Goal: Transaction & Acquisition: Purchase product/service

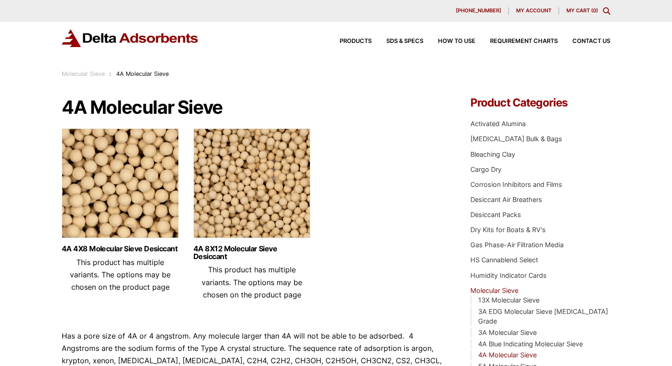
click at [144, 233] on img at bounding box center [120, 185] width 117 height 114
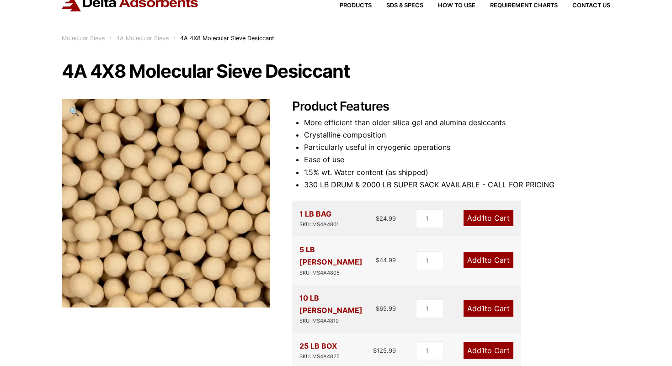
scroll to position [67, 0]
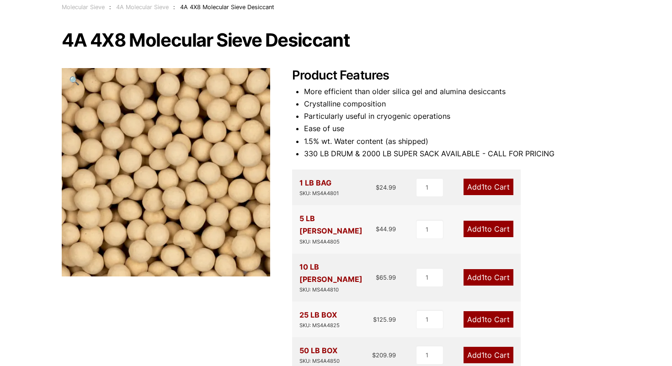
drag, startPoint x: 379, startPoint y: 227, endPoint x: 394, endPoint y: 227, distance: 15.1
click at [394, 227] on div "5 LB PAIL SKU: MS4A4805 $ 44.99" at bounding box center [347, 229] width 96 height 33
drag, startPoint x: 368, startPoint y: 224, endPoint x: 407, endPoint y: 224, distance: 39.8
click at [407, 224] on div "5 LB PAIL SKU: MS4A4805 $ 44.99 1 Add 1 to Cart" at bounding box center [406, 229] width 229 height 48
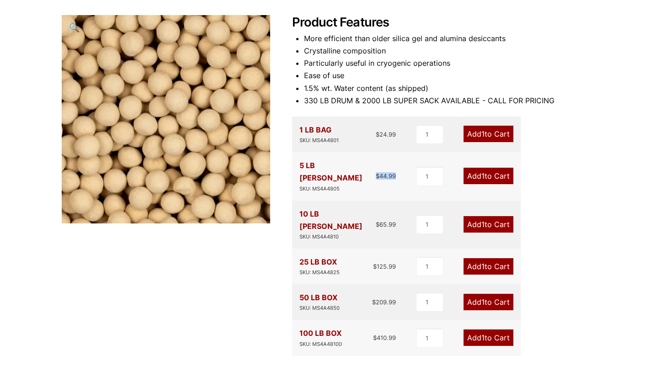
scroll to position [127, 0]
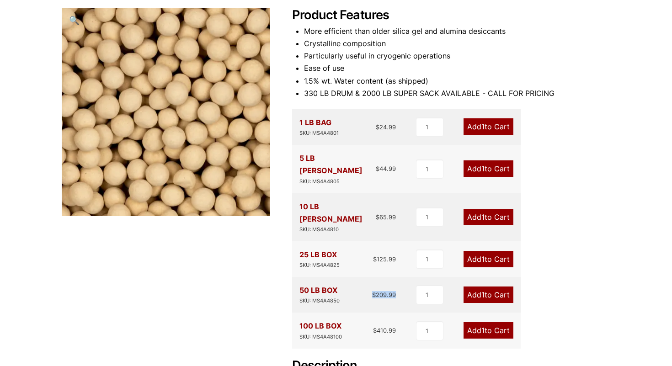
drag, startPoint x: 372, startPoint y: 267, endPoint x: 411, endPoint y: 267, distance: 39.3
click at [411, 277] on div "50 LB BOX SKU: MS4A4850 $ 209.99 1 Add 1 to Cart" at bounding box center [406, 295] width 229 height 36
click at [483, 290] on span "1" at bounding box center [482, 294] width 3 height 9
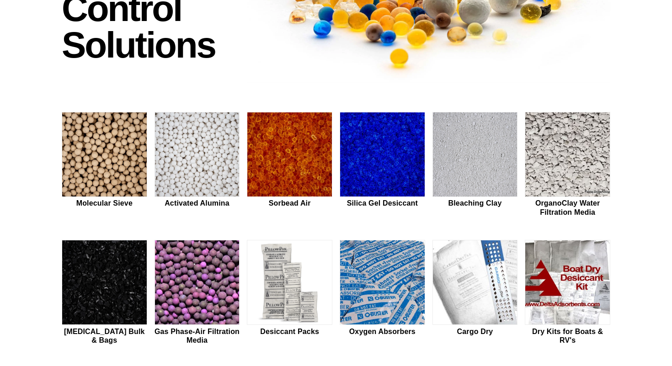
scroll to position [176, 0]
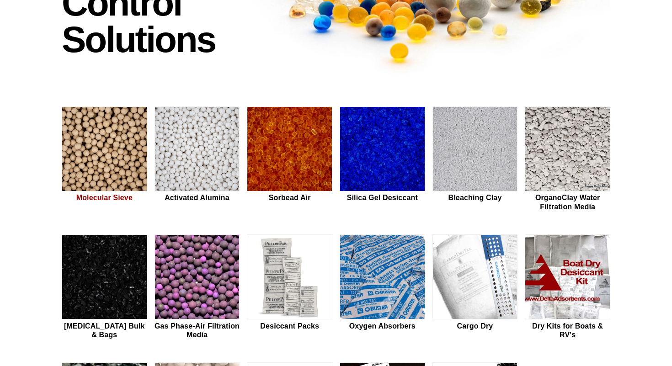
click at [98, 179] on img at bounding box center [104, 149] width 85 height 85
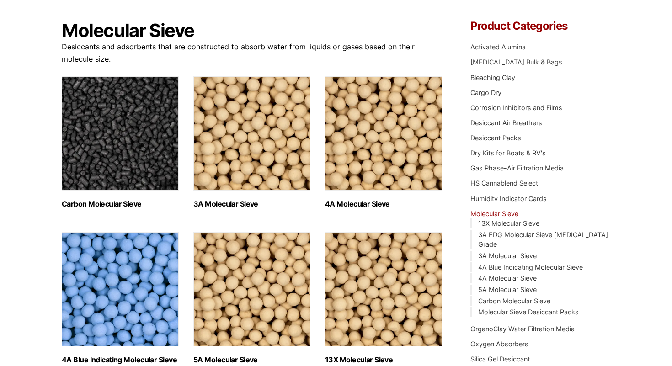
scroll to position [87, 0]
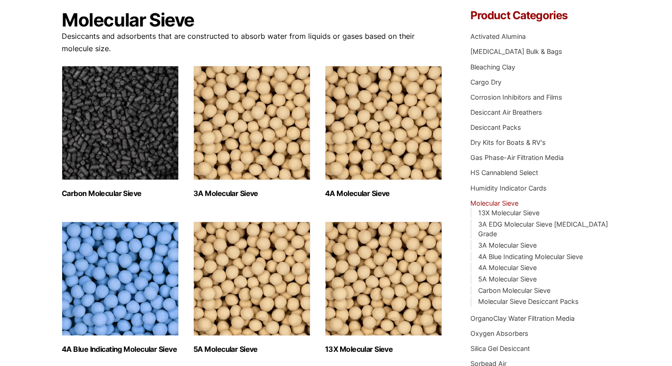
click at [402, 142] on img "Visit product category 4A Molecular Sieve" at bounding box center [383, 123] width 117 height 114
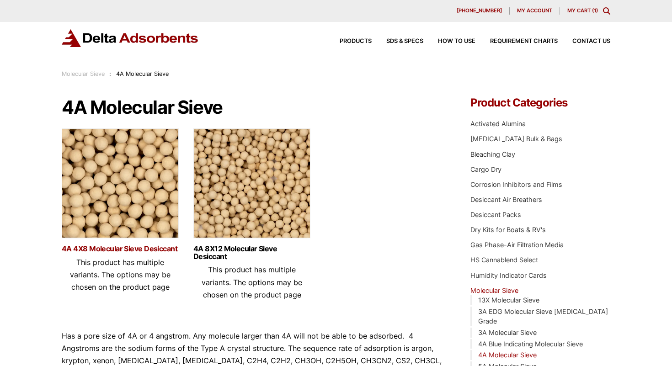
click at [144, 245] on link "4A 4X8 Molecular Sieve Desiccant" at bounding box center [120, 249] width 117 height 8
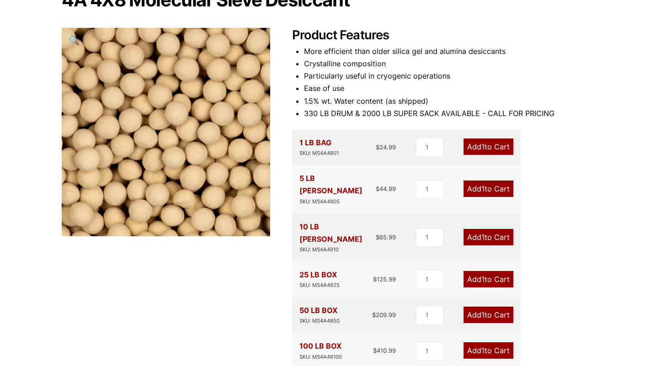
scroll to position [113, 0]
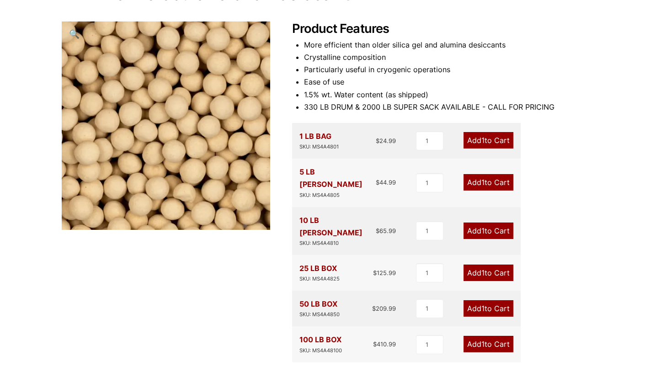
click at [497, 300] on link "Add 1 to Cart" at bounding box center [489, 308] width 50 height 16
click at [496, 336] on link "Add 1 to Cart" at bounding box center [489, 344] width 50 height 16
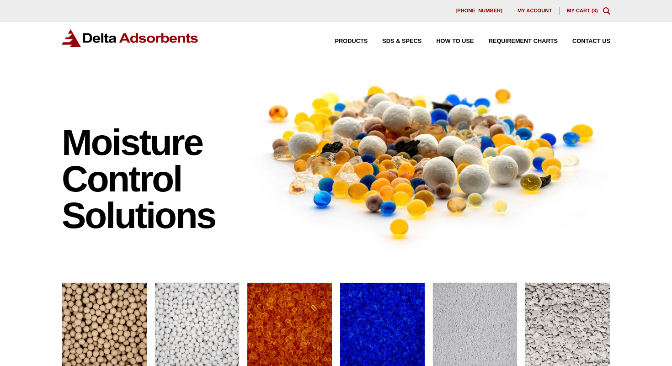
click at [579, 12] on link "My Cart ( 3 )" at bounding box center [582, 10] width 31 height 5
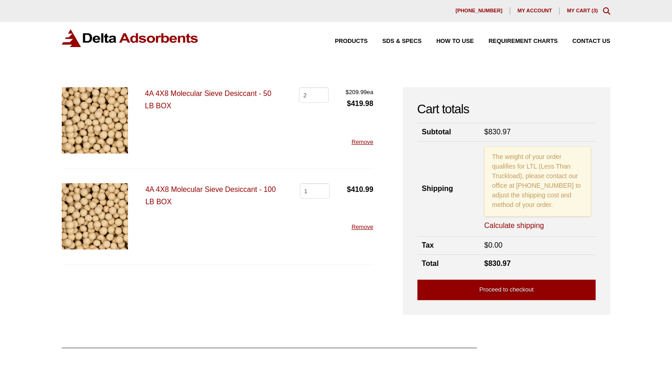
click at [355, 144] on link "Remove" at bounding box center [363, 142] width 22 height 7
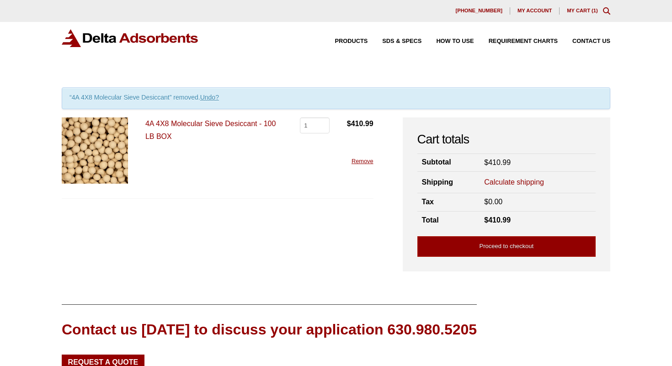
click at [504, 184] on link "Calculate shipping" at bounding box center [514, 182] width 60 height 10
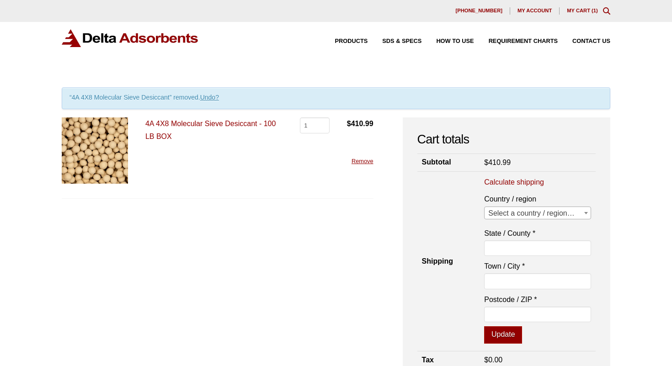
click at [509, 210] on span "Select a country / region…" at bounding box center [538, 213] width 106 height 13
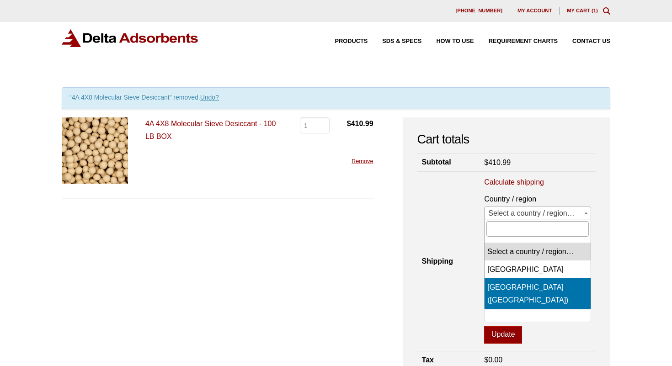
select select "US"
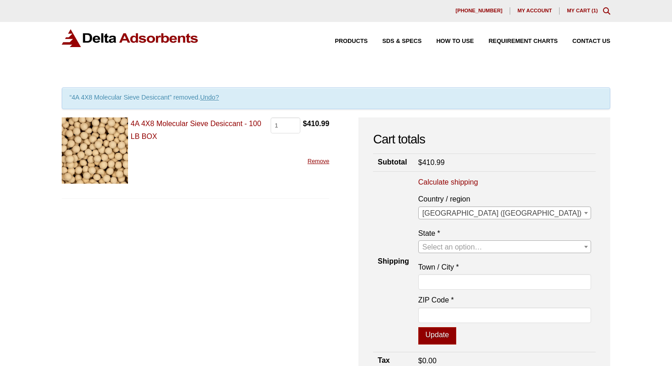
click at [482, 247] on span "Select an option…" at bounding box center [452, 247] width 60 height 8
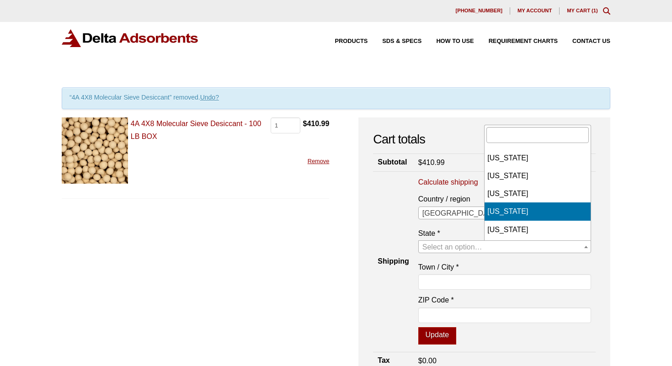
select select "AR"
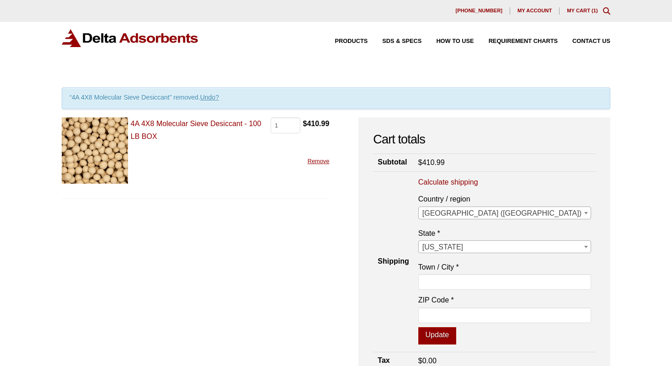
click at [518, 244] on span "[US_STATE]" at bounding box center [505, 247] width 172 height 13
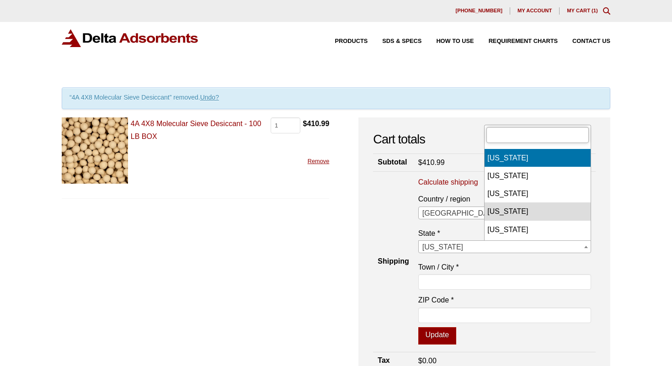
click at [514, 138] on input "text" at bounding box center [537, 135] width 102 height 16
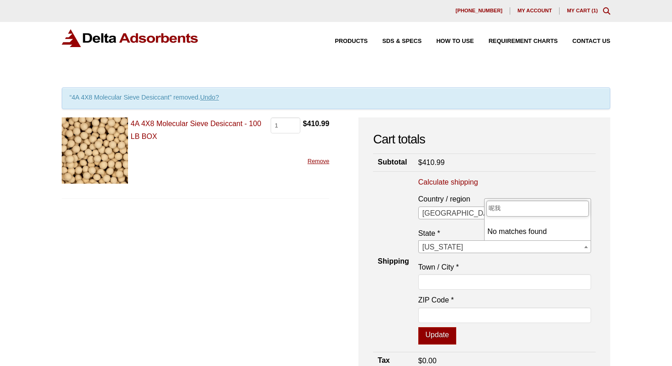
type input "呢"
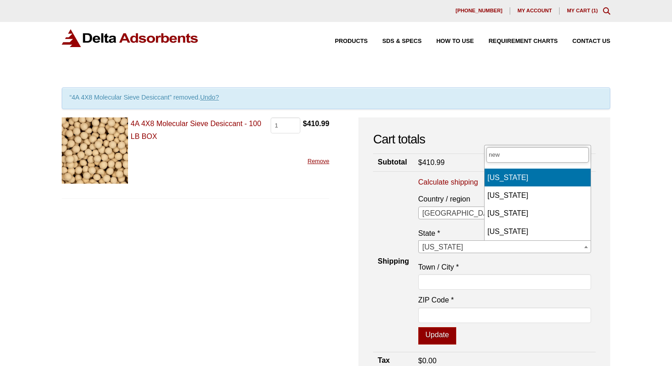
type input "new"
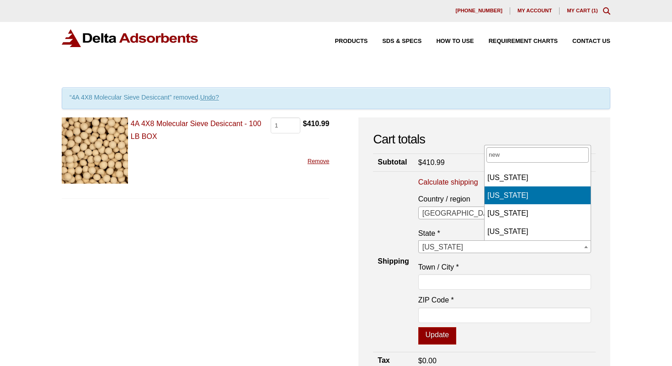
select select "NJ"
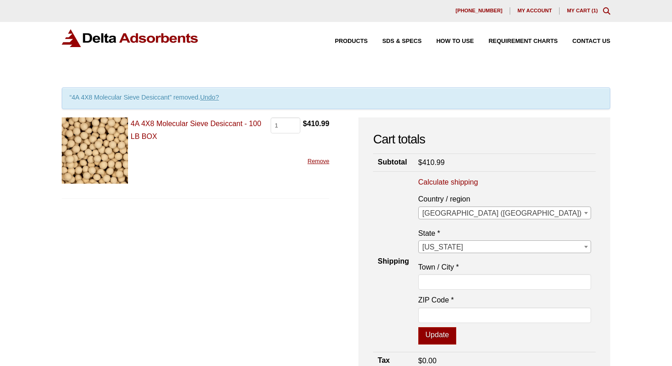
scroll to position [80, 0]
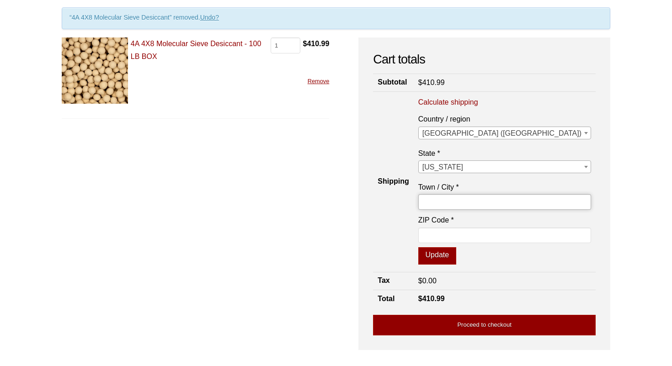
click at [508, 197] on input "Town / City *" at bounding box center [504, 202] width 173 height 16
type input "[PERSON_NAME]"
click at [505, 234] on input "ZIP Code *" at bounding box center [504, 236] width 173 height 16
type input "-"
type input "07041"
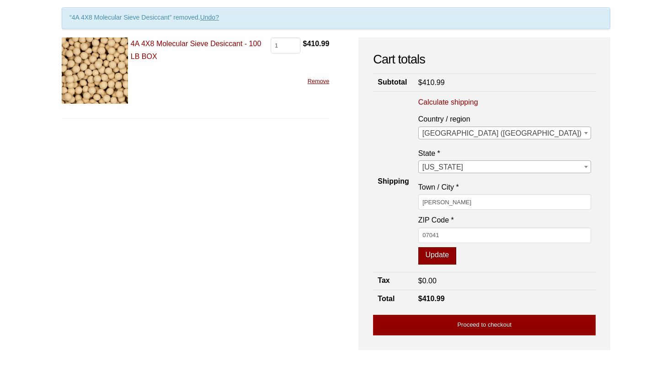
click at [456, 256] on button "Update" at bounding box center [437, 255] width 38 height 17
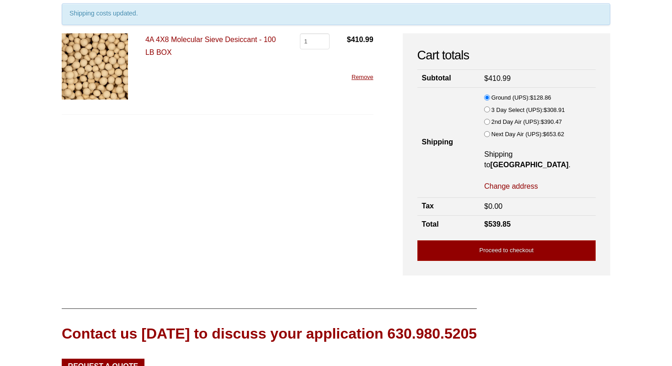
scroll to position [76, 0]
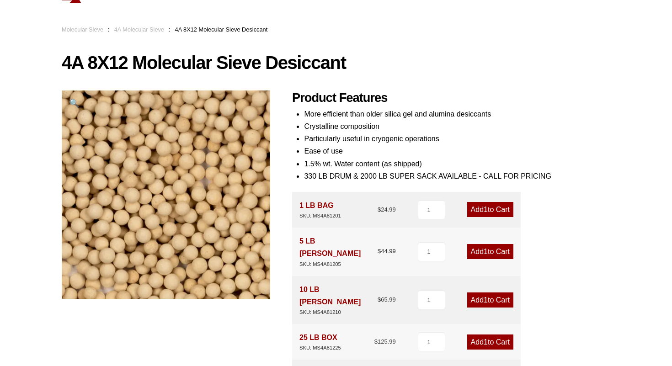
scroll to position [5, 0]
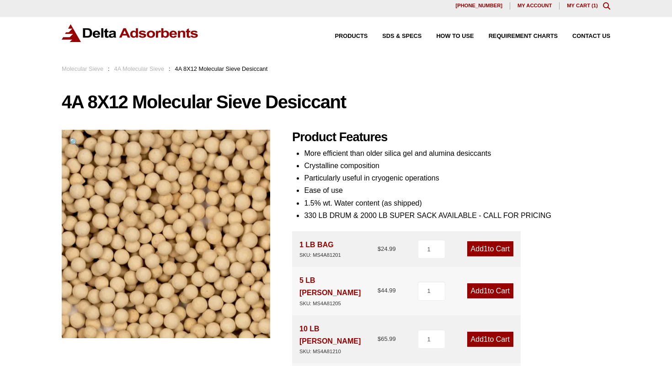
click at [588, 4] on link "My Cart ( 1 )" at bounding box center [582, 5] width 31 height 5
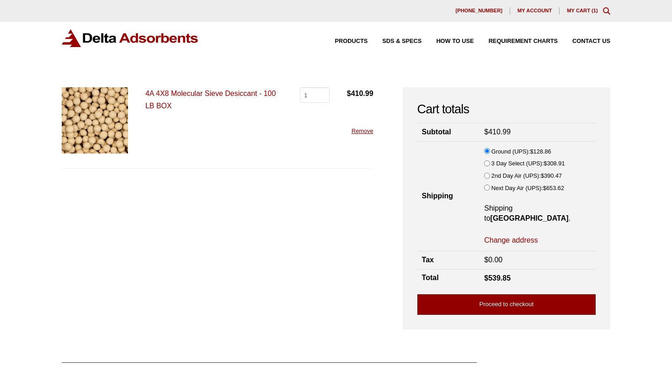
click at [486, 297] on link "Proceed to checkout" at bounding box center [506, 304] width 178 height 21
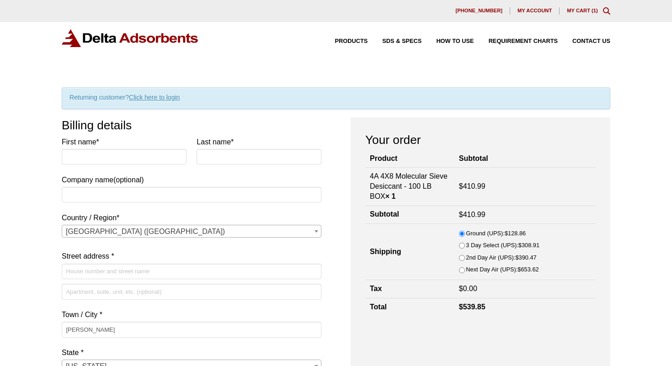
select select "NJ"
